Goal: Transaction & Acquisition: Purchase product/service

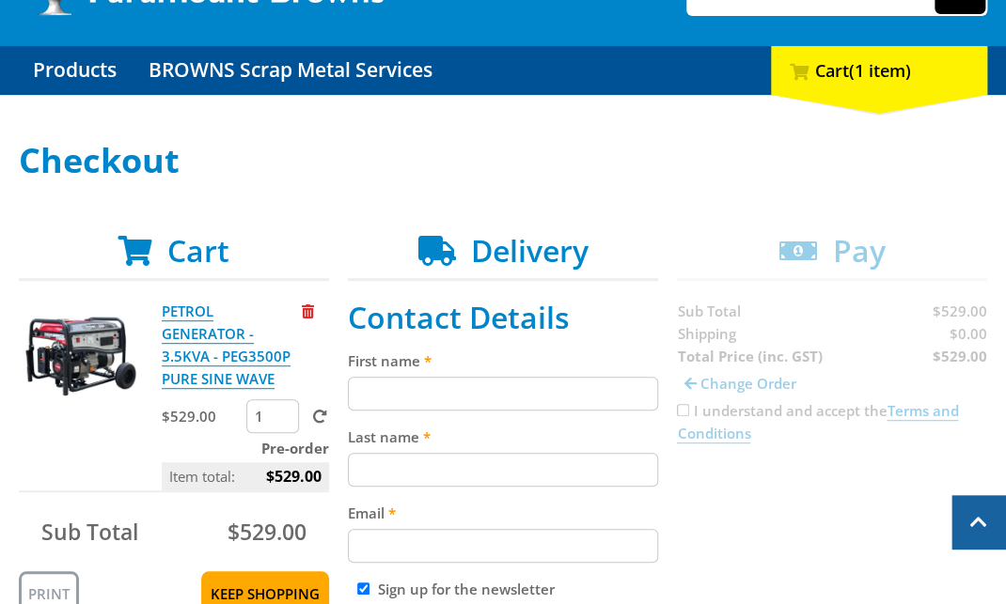
scroll to position [147, 0]
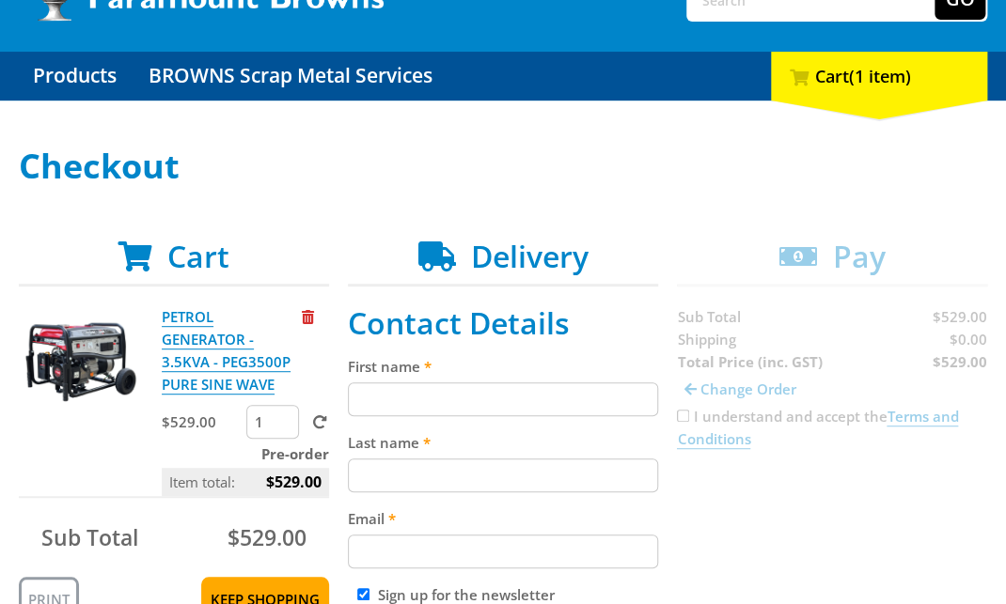
click at [357, 402] on input "First name" at bounding box center [503, 399] width 310 height 34
paste input "[PERSON_NAME]"
type input "[PERSON_NAME]"
click at [424, 459] on input "Last name" at bounding box center [503, 476] width 310 height 34
paste input "[PERSON_NAME]"
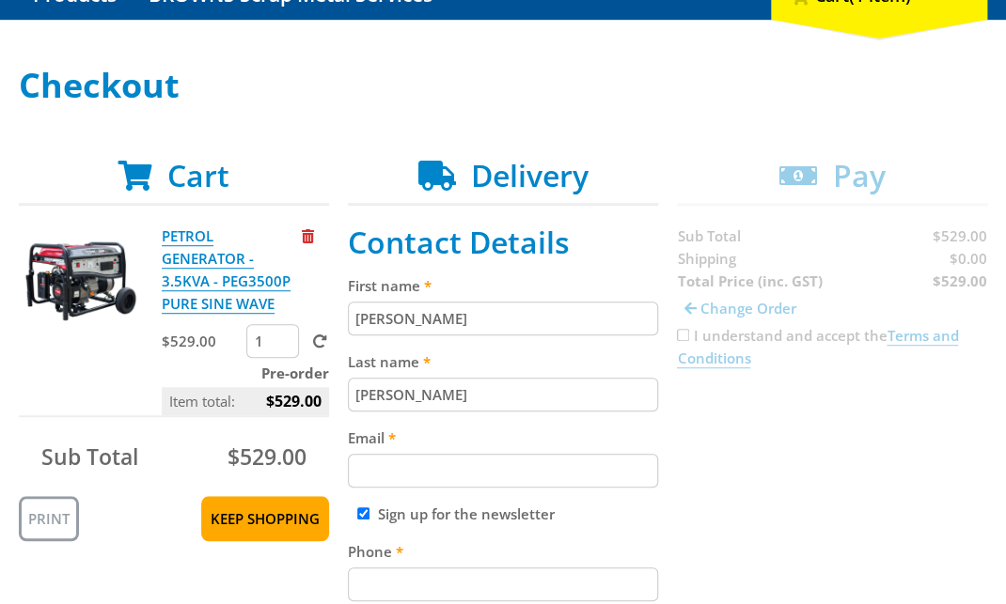
scroll to position [293, 0]
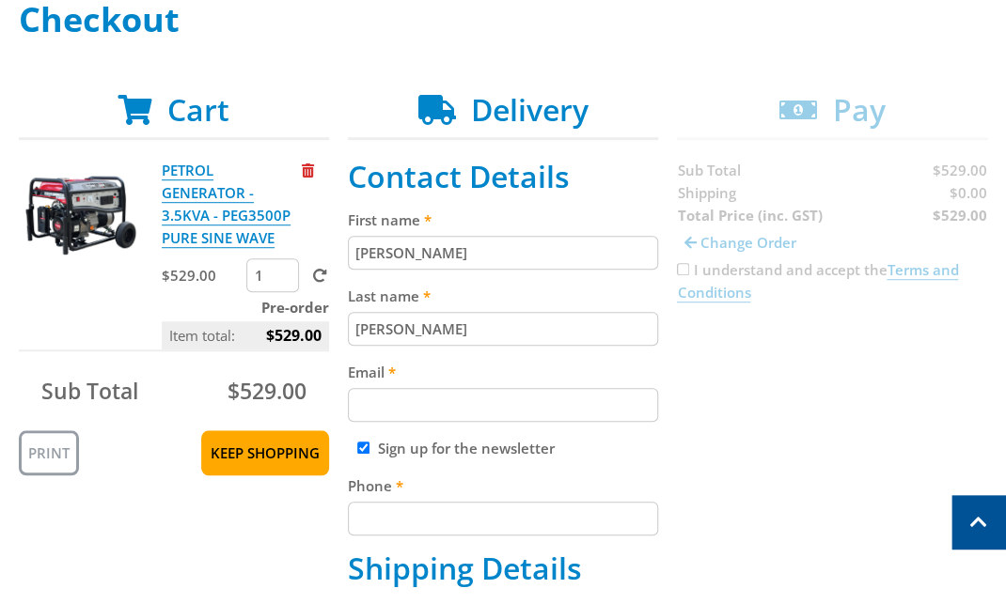
type input "[PERSON_NAME]"
click at [408, 413] on input "Email" at bounding box center [503, 405] width 310 height 34
paste input "[EMAIL_ADDRESS][DOMAIN_NAME]"
type input "[EMAIL_ADDRESS][DOMAIN_NAME]"
click at [590, 519] on input "Phone" at bounding box center [503, 519] width 310 height 34
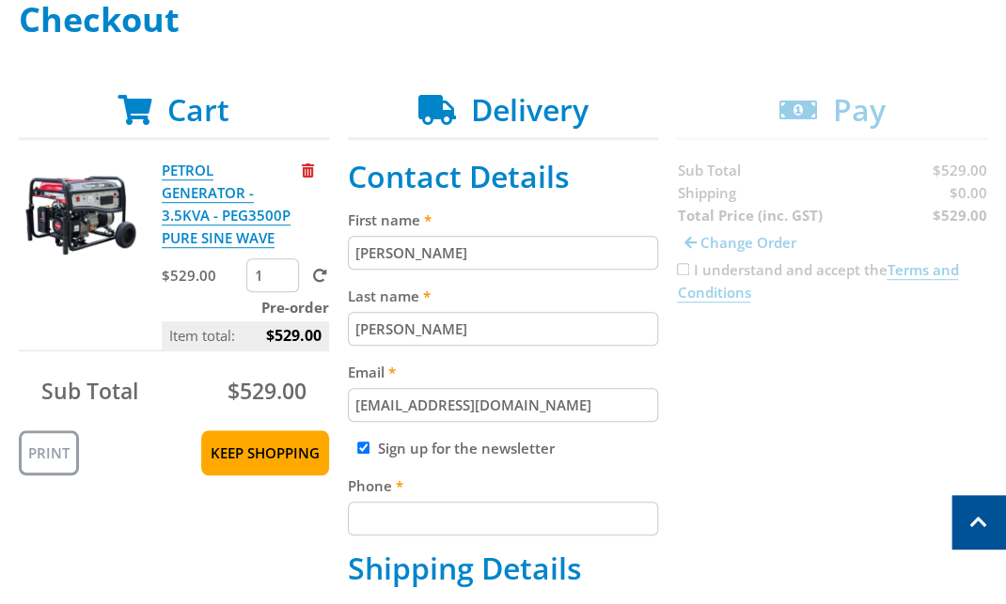
paste input "[PHONE_NUMBER]"
type input "[PHONE_NUMBER]"
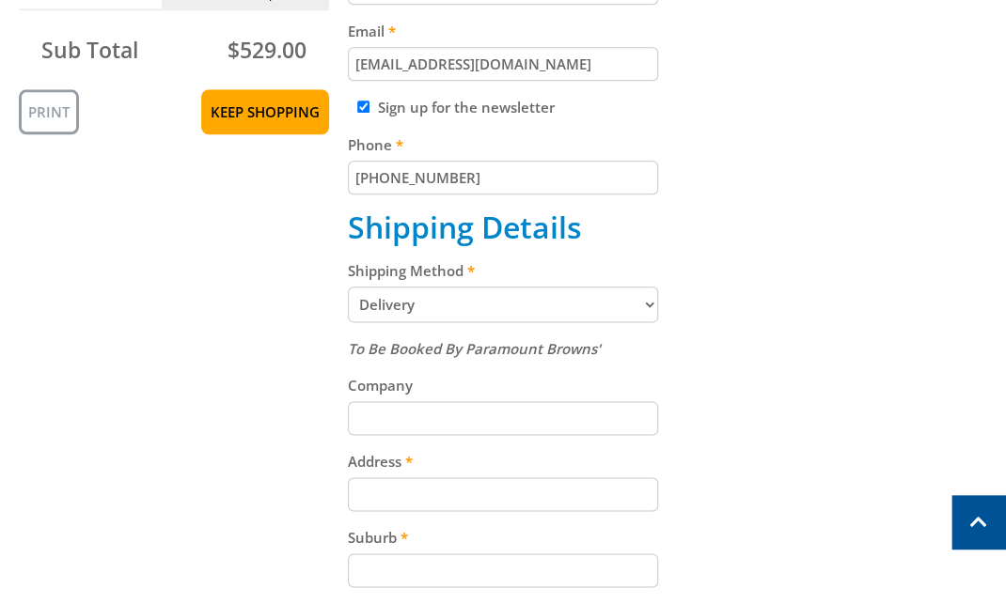
scroll to position [635, 0]
click at [631, 294] on select "Pickup from Gepps Cross Delivery" at bounding box center [503, 304] width 310 height 36
select select "Pickup"
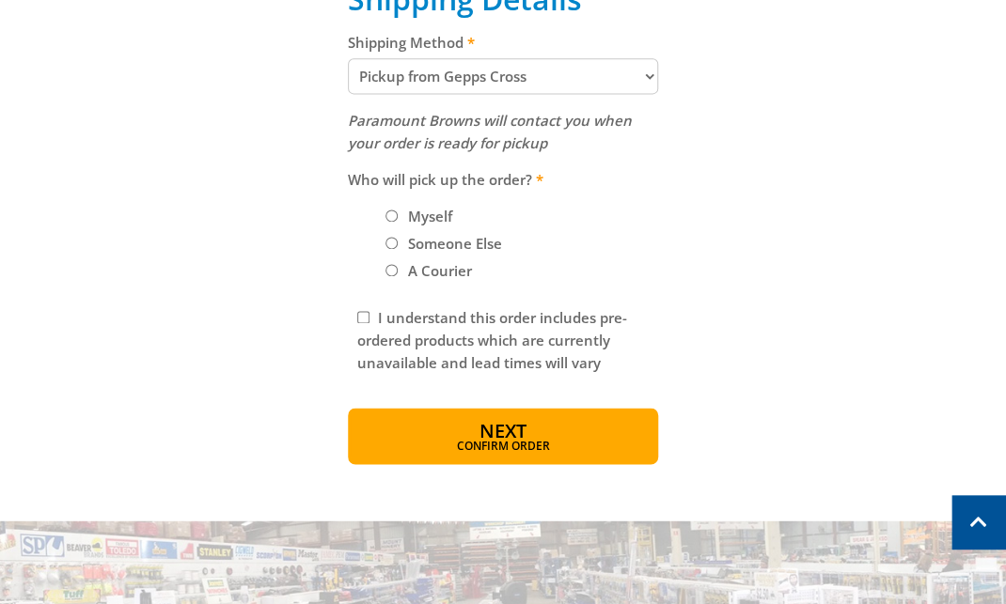
scroll to position [853, 0]
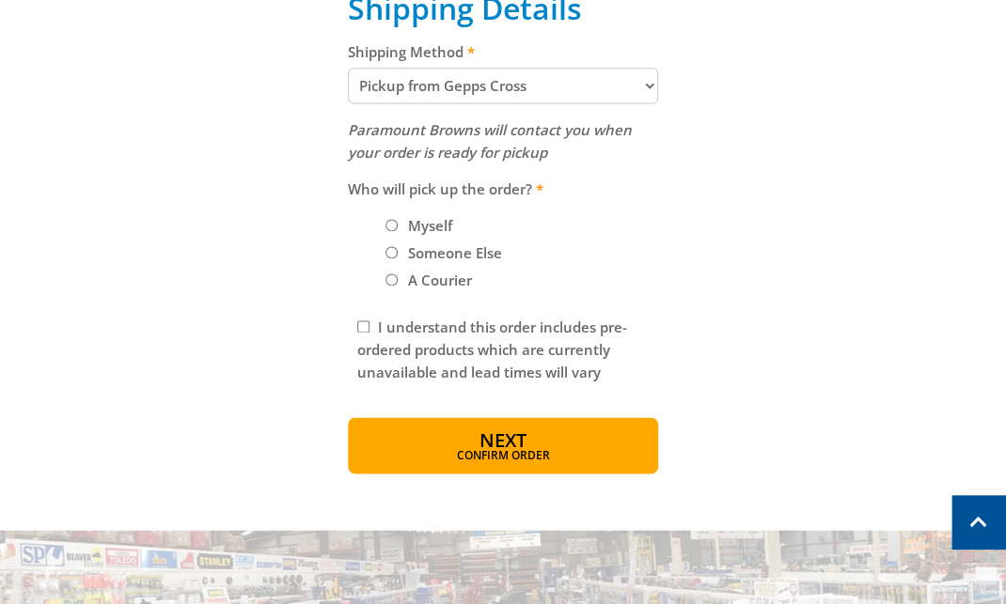
click at [401, 225] on label "Myself" at bounding box center [429, 226] width 57 height 32
click at [398, 225] on input "Myself" at bounding box center [391, 225] width 12 height 12
radio input "true"
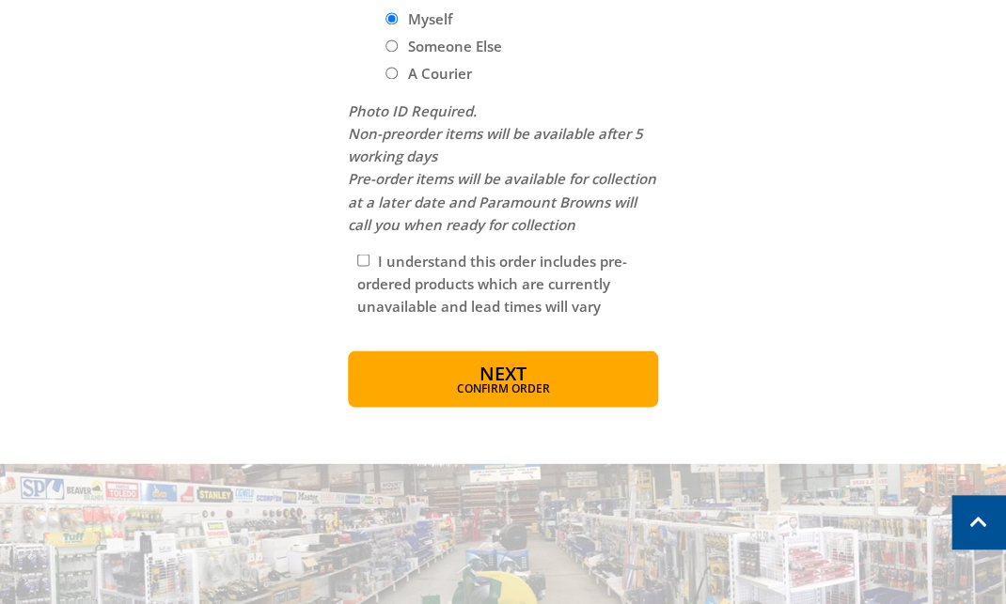
scroll to position [1064, 0]
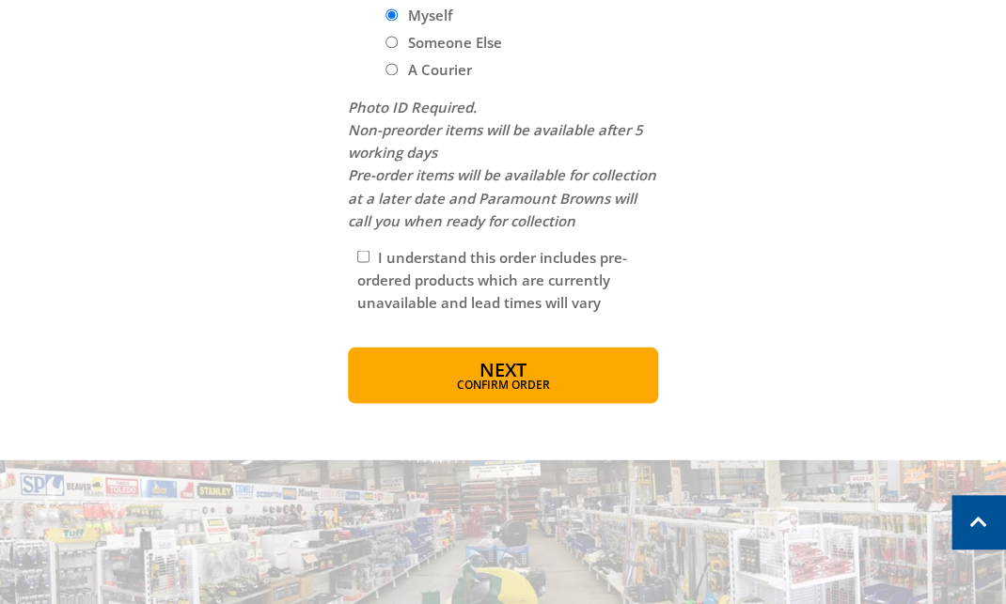
click at [363, 262] on input "I understand this order includes pre-ordered products which are currently unava…" at bounding box center [363, 256] width 12 height 12
checkbox input "true"
click at [458, 369] on button "Next Confirm order" at bounding box center [503, 375] width 310 height 56
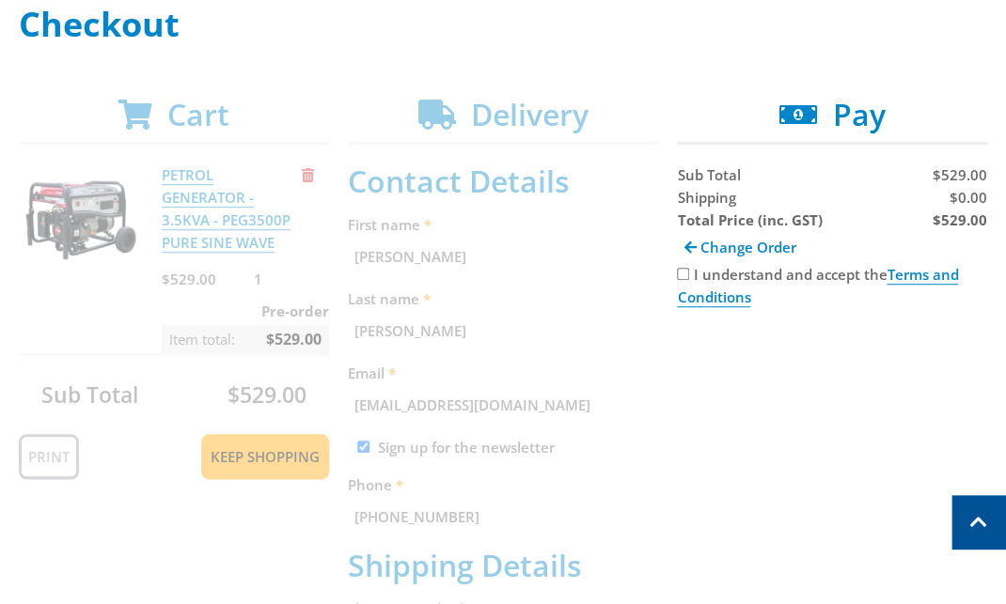
scroll to position [271, 0]
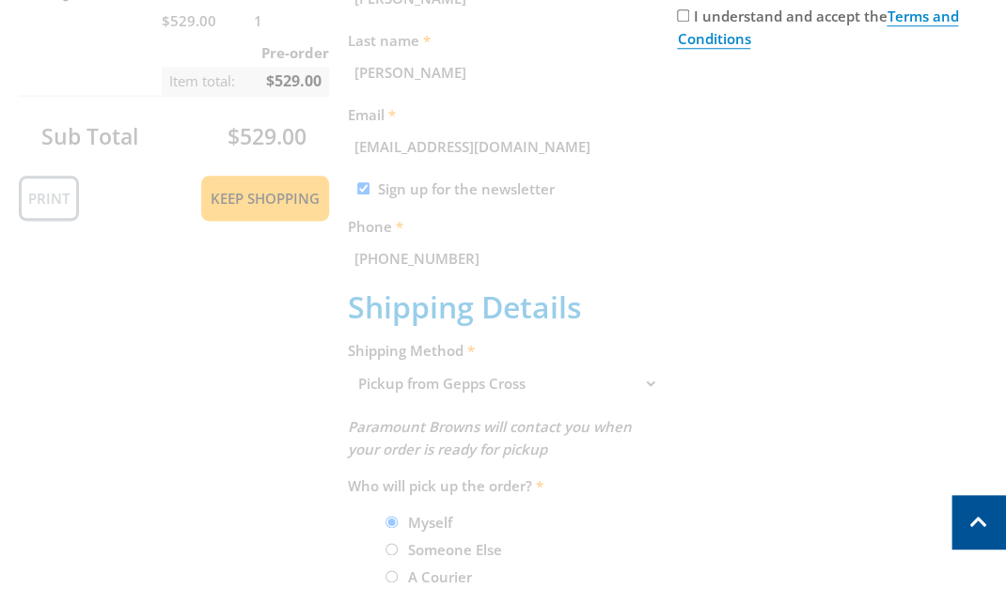
scroll to position [312, 0]
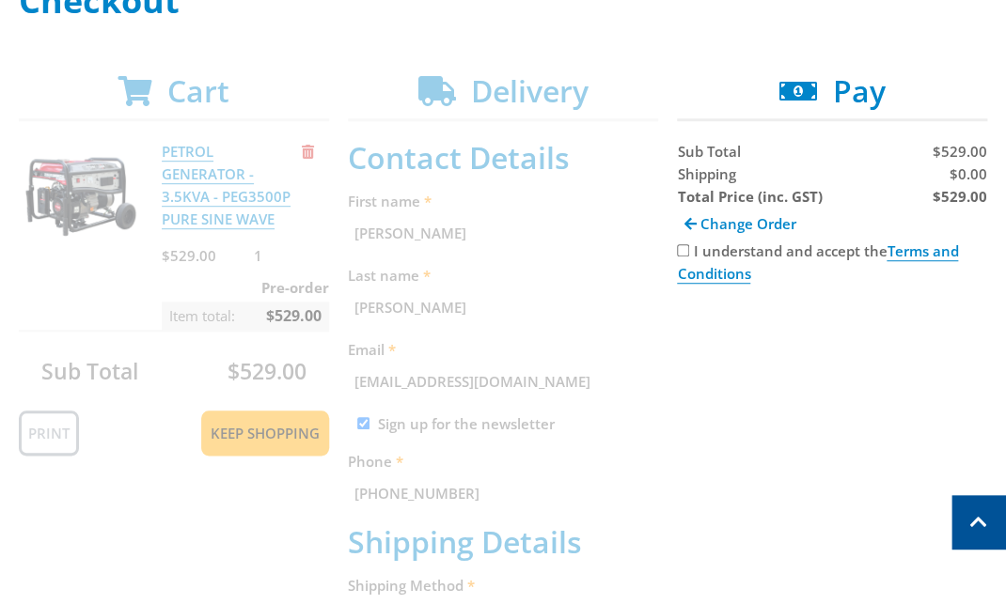
click at [685, 246] on input "I understand and accept the Terms and Conditions" at bounding box center [683, 250] width 12 height 12
checkbox input "true"
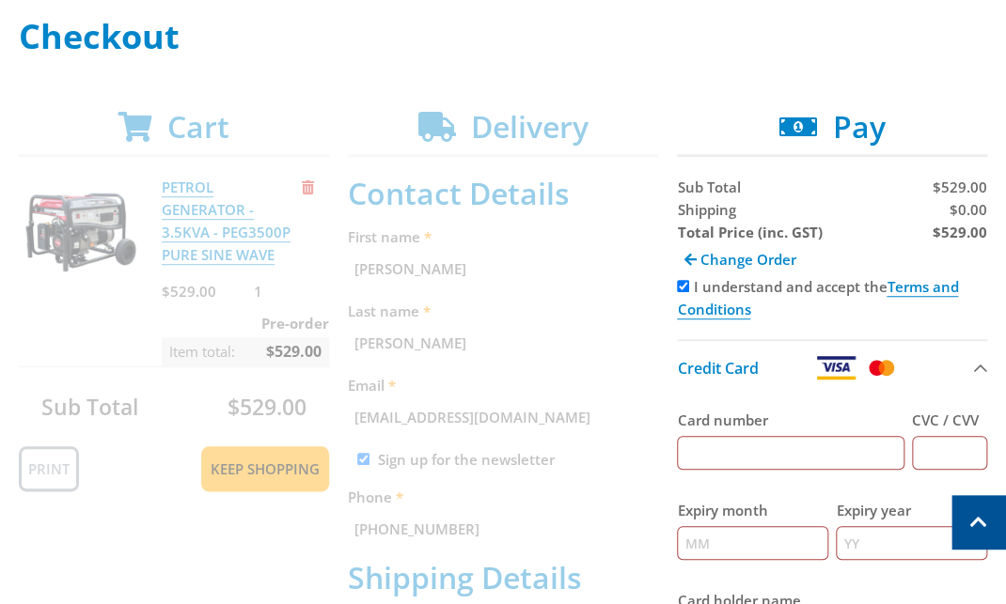
scroll to position [226, 0]
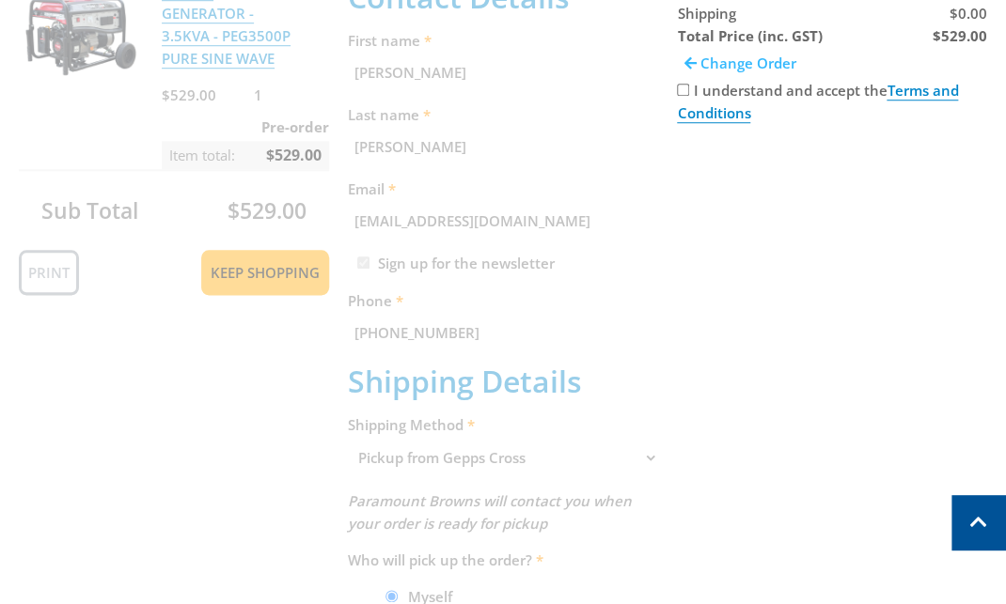
click at [716, 66] on span "Change Order" at bounding box center [747, 63] width 96 height 19
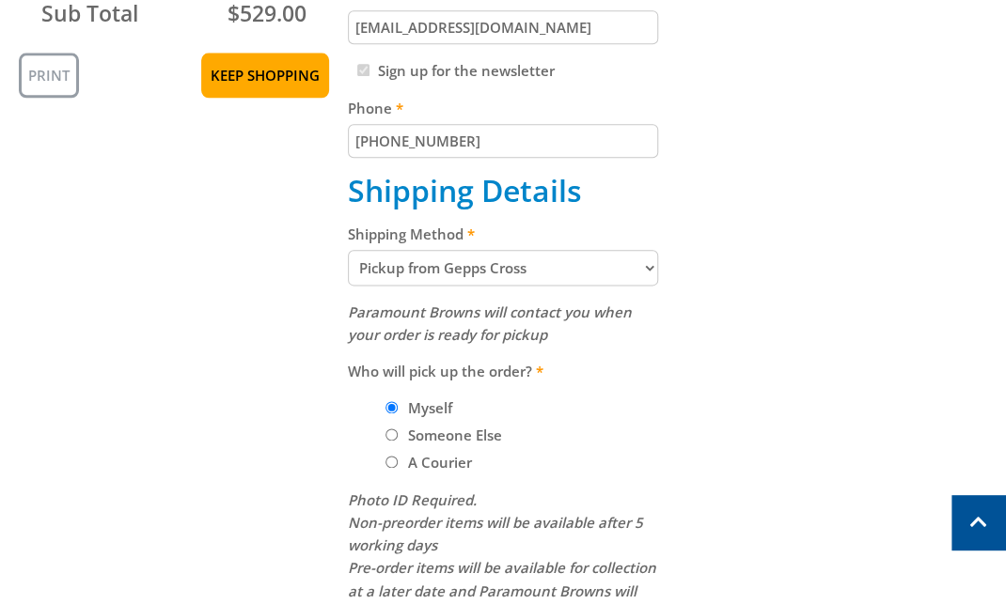
scroll to position [672, 0]
click at [478, 266] on select "Pickup from Gepps Cross Delivery" at bounding box center [503, 267] width 310 height 36
select select "Delivery"
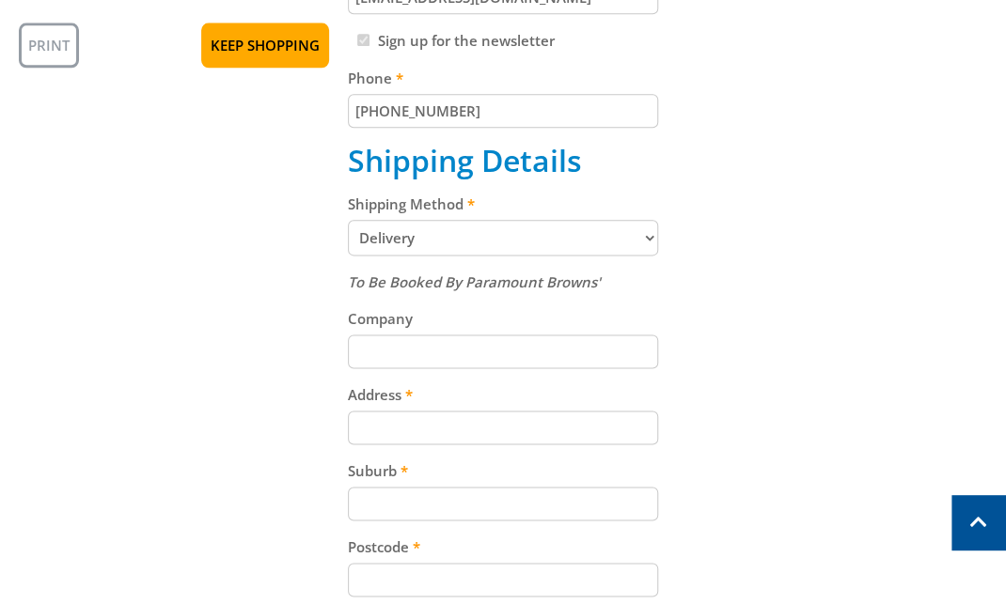
scroll to position [702, 0]
click at [446, 417] on input "Address" at bounding box center [503, 427] width 310 height 34
paste input "[STREET_ADDRESS]"
type input "[STREET_ADDRESS]"
click at [421, 494] on input "Suburb" at bounding box center [503, 503] width 310 height 34
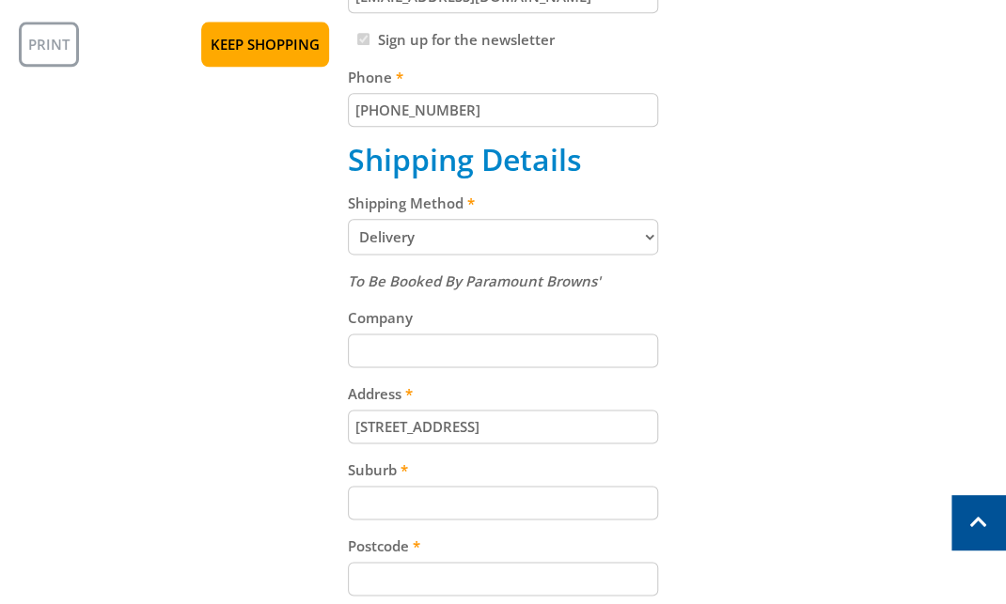
paste input "Gepps Cross"
type input "Gepps Cross"
click at [563, 554] on div "Postcode" at bounding box center [503, 565] width 310 height 61
click at [446, 575] on input "Postcode" at bounding box center [503, 579] width 310 height 34
paste input "5094"
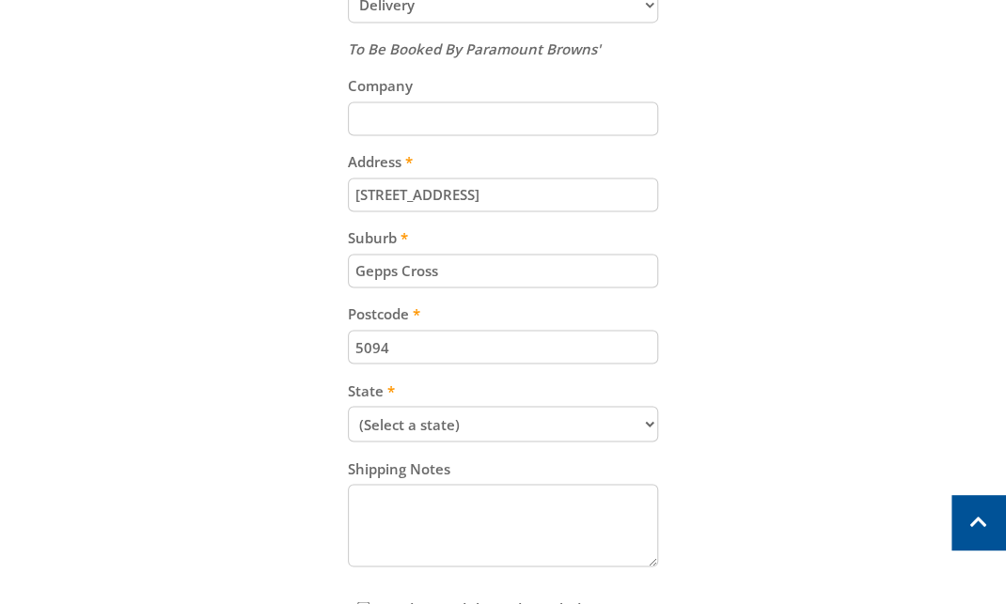
scroll to position [1014, 0]
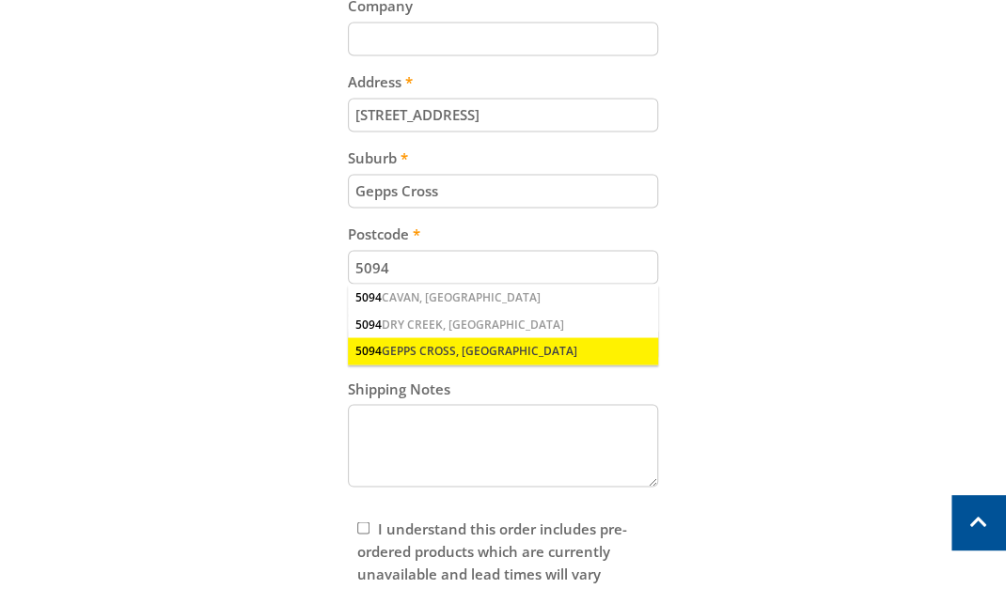
type input "5094"
click at [520, 337] on div "5094 GEPPS CROSS, [GEOGRAPHIC_DATA]" at bounding box center [503, 350] width 310 height 26
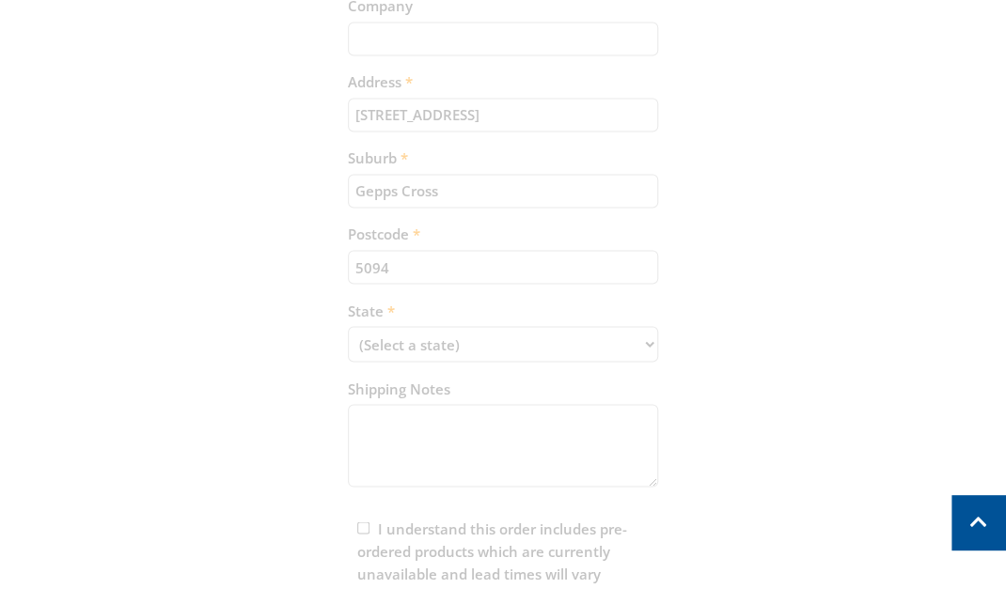
click at [443, 334] on div "Cart PETROL GENERATOR - 3.5KVA - PEG3500P PURE SINE WAVE $529.00 1 Pre-order It…" at bounding box center [503, 22] width 968 height 1303
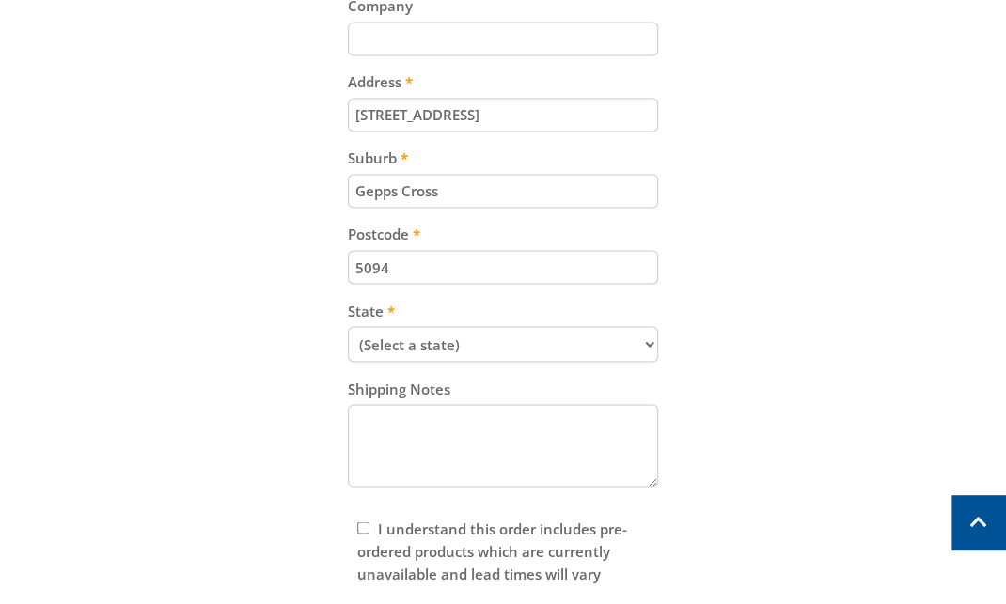
click at [443, 334] on select "(Select a state) [GEOGRAPHIC_DATA] [GEOGRAPHIC_DATA] [GEOGRAPHIC_DATA] [GEOGRAP…" at bounding box center [503, 344] width 310 height 36
select select "SA"
click at [348, 326] on select "(Select a state) [GEOGRAPHIC_DATA] [GEOGRAPHIC_DATA] [GEOGRAPHIC_DATA] [GEOGRAP…" at bounding box center [503, 344] width 310 height 36
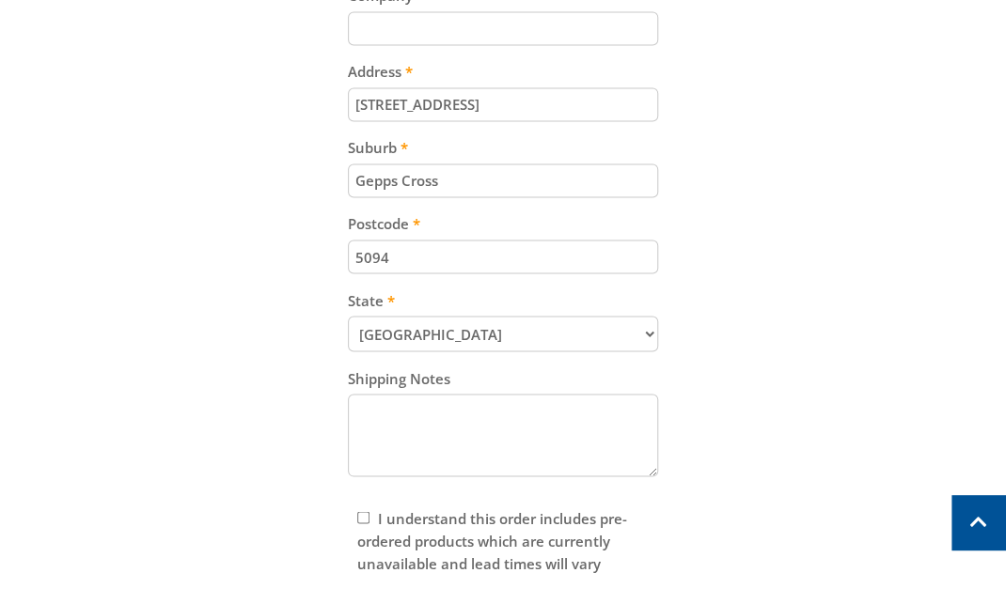
scroll to position [1147, 0]
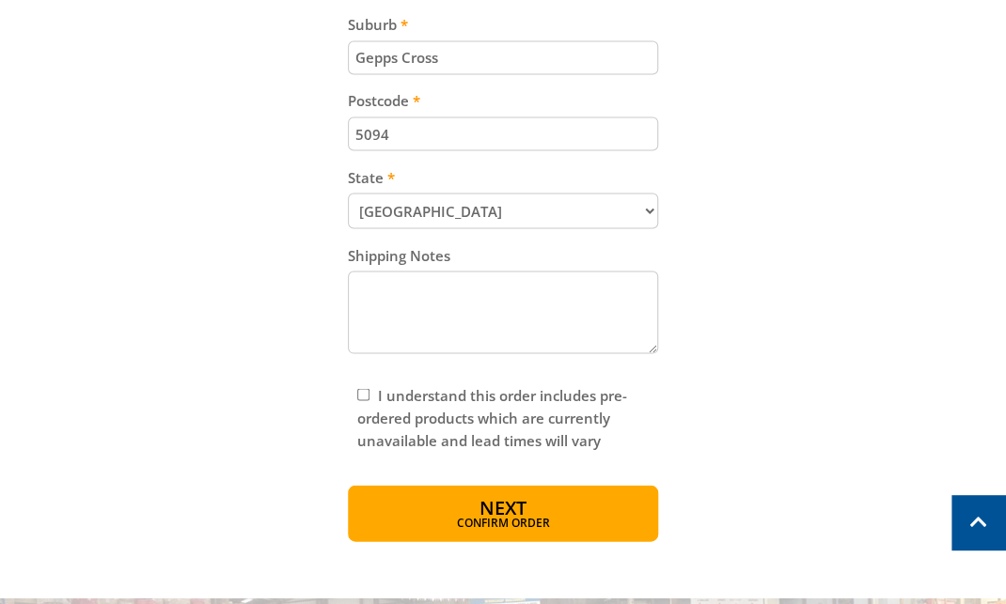
click at [363, 388] on input "I understand this order includes pre-ordered products which are currently unava…" at bounding box center [363, 394] width 12 height 12
checkbox input "true"
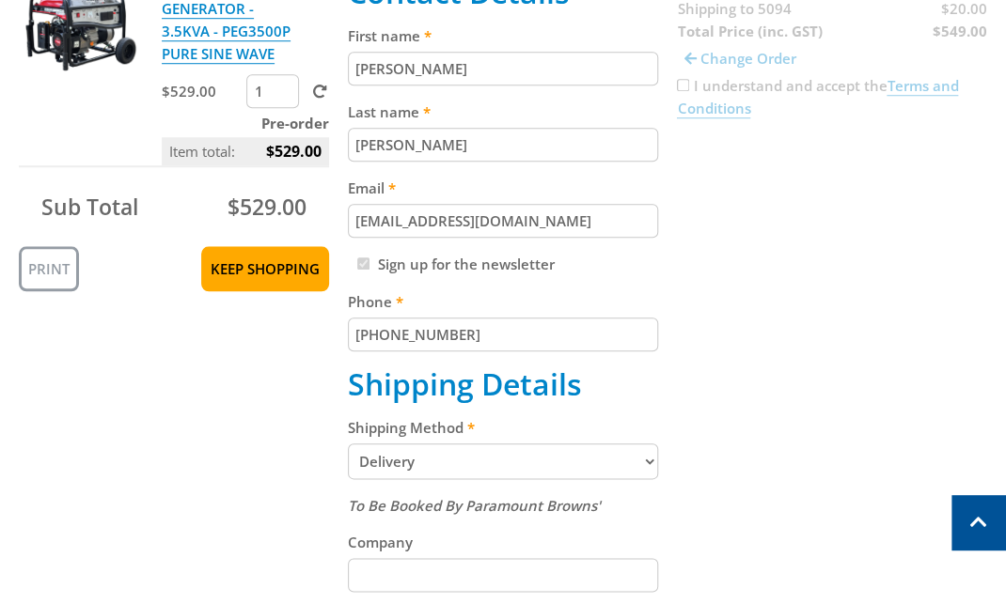
scroll to position [275, 0]
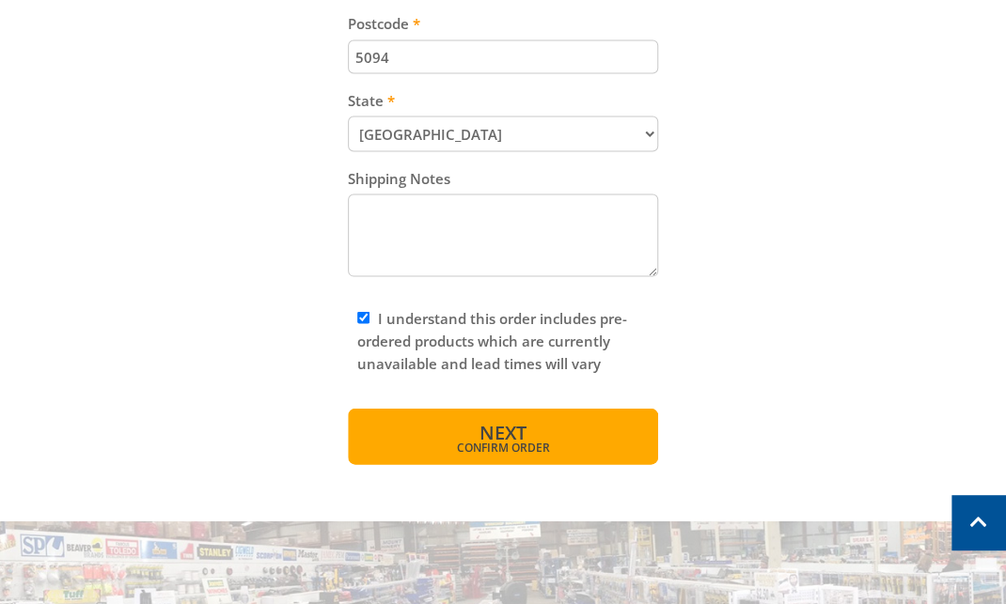
click at [492, 421] on span "Next" at bounding box center [502, 431] width 47 height 25
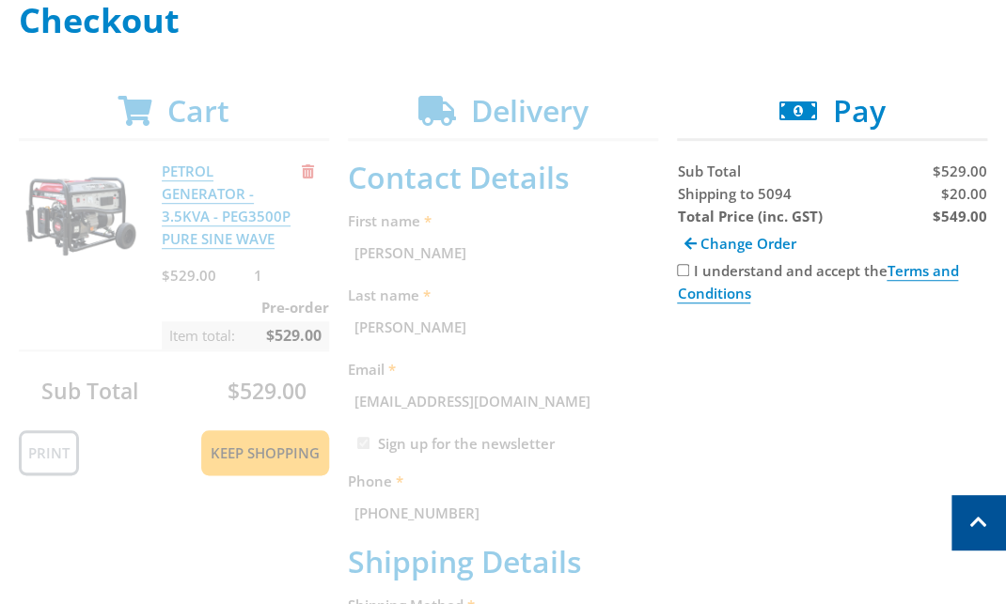
scroll to position [285, 0]
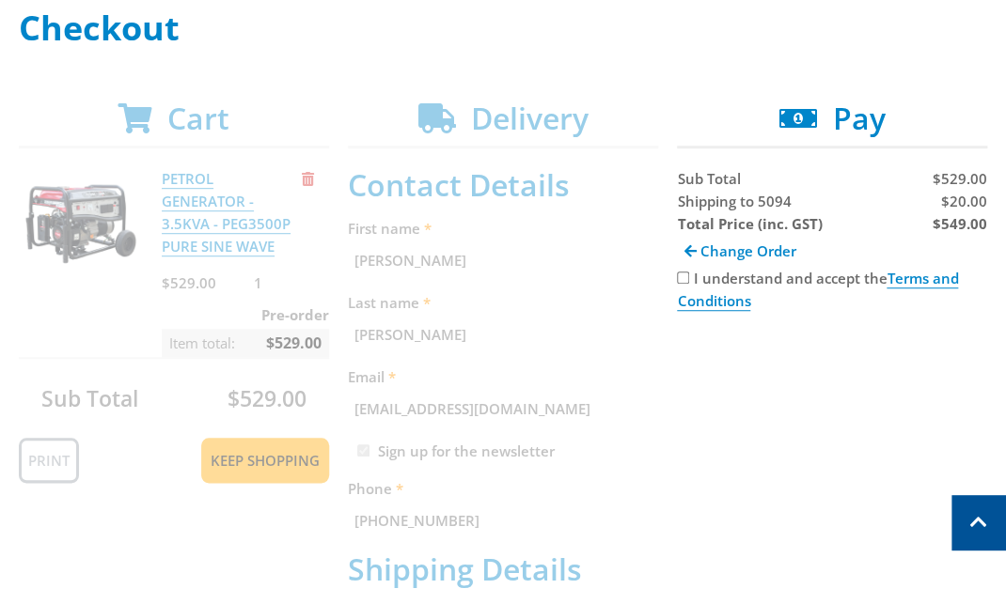
click at [951, 230] on strong "$549.00" at bounding box center [959, 223] width 55 height 19
copy strong "549.00"
click at [954, 196] on span "$20.00" at bounding box center [964, 201] width 46 height 19
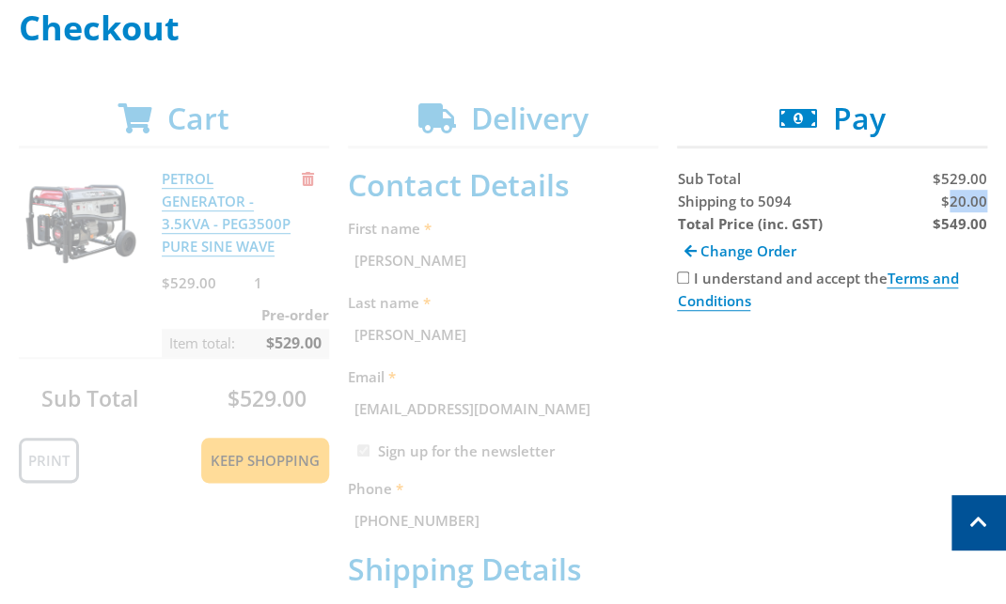
copy span "20.00"
